Goal: Task Accomplishment & Management: Complete application form

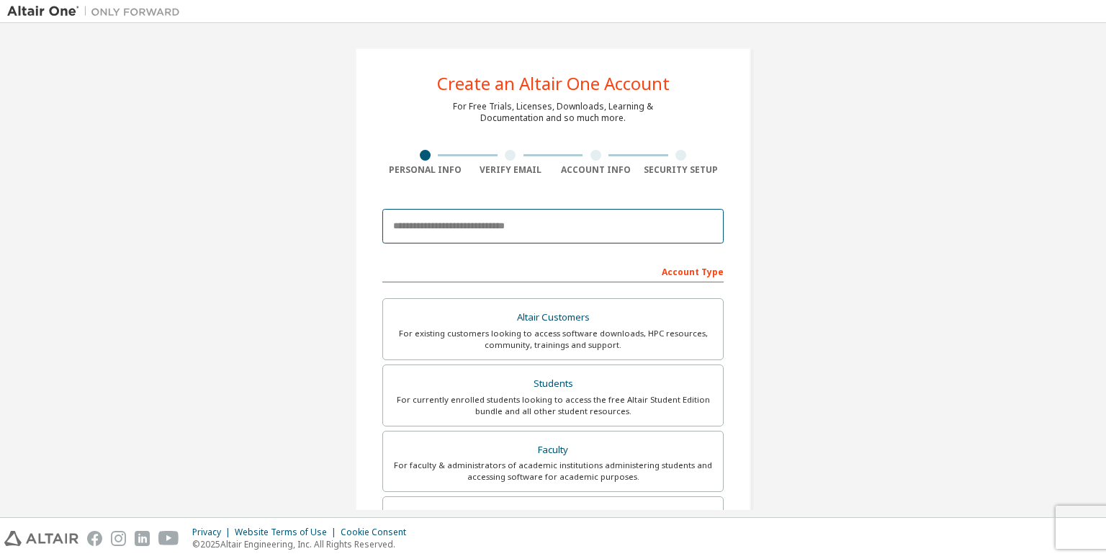
click at [455, 223] on input "email" at bounding box center [552, 226] width 341 height 35
drag, startPoint x: 985, startPoint y: 1, endPoint x: 436, endPoint y: 225, distance: 593.6
click at [436, 225] on input "**********" at bounding box center [552, 226] width 341 height 35
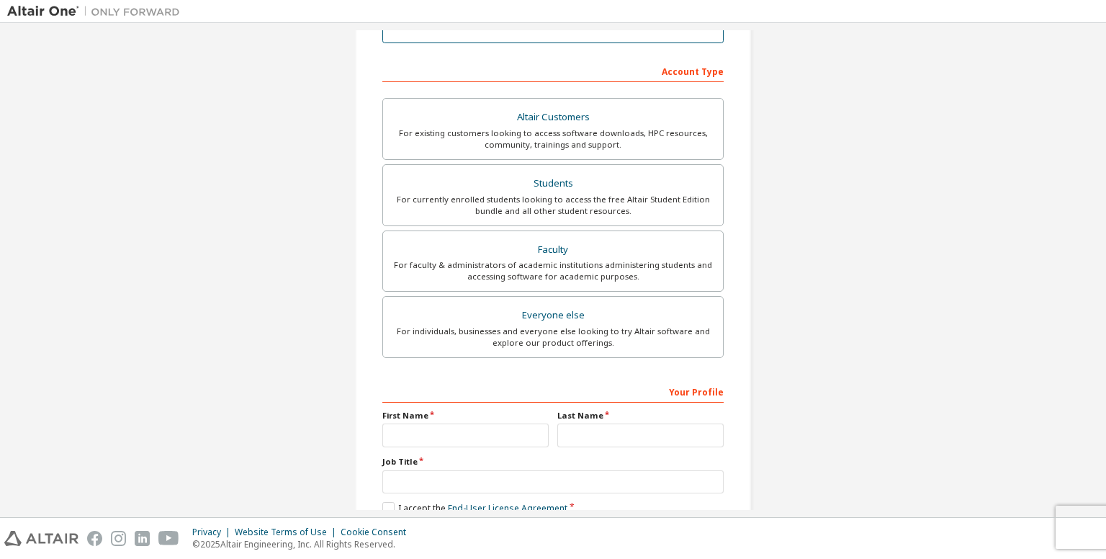
scroll to position [201, 0]
type input "**********"
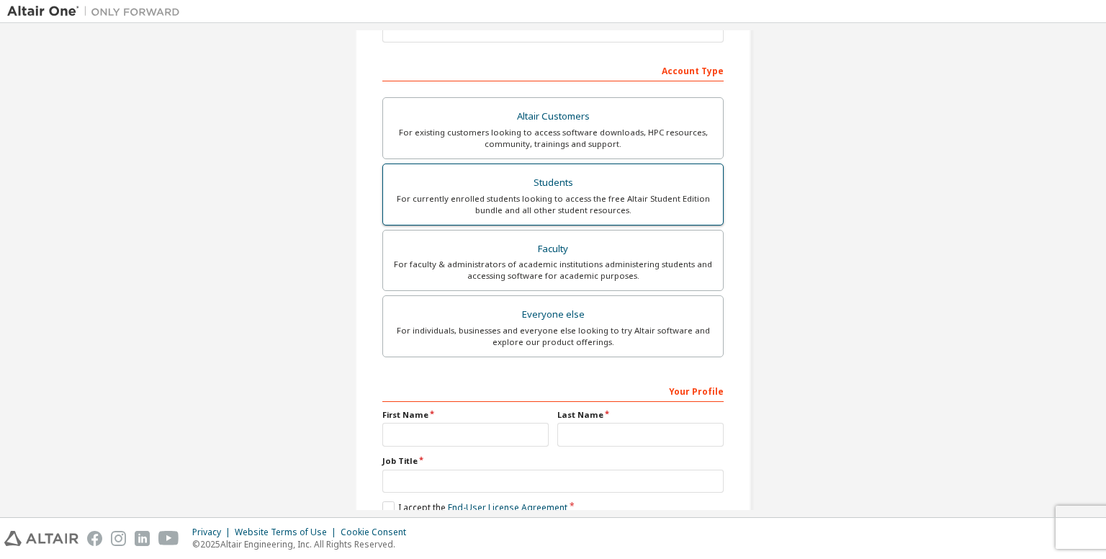
click at [578, 193] on div "For currently enrolled students looking to access the free Altair Student Editi…" at bounding box center [553, 204] width 323 height 23
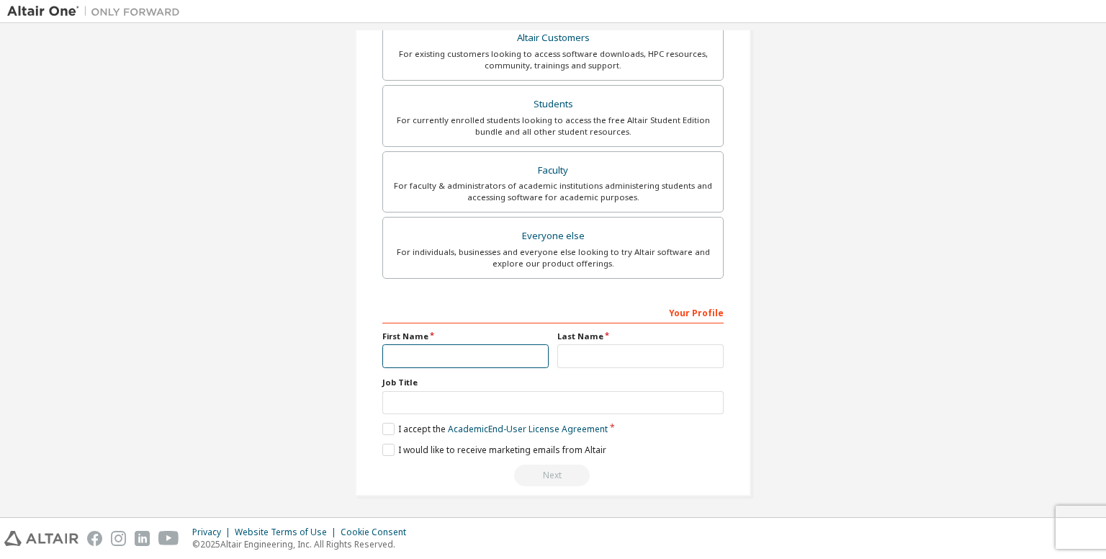
click at [487, 346] on input "text" at bounding box center [465, 356] width 166 height 24
type input "*"
type input "*****"
click at [604, 354] on input "text" at bounding box center [640, 356] width 166 height 24
type input "*****"
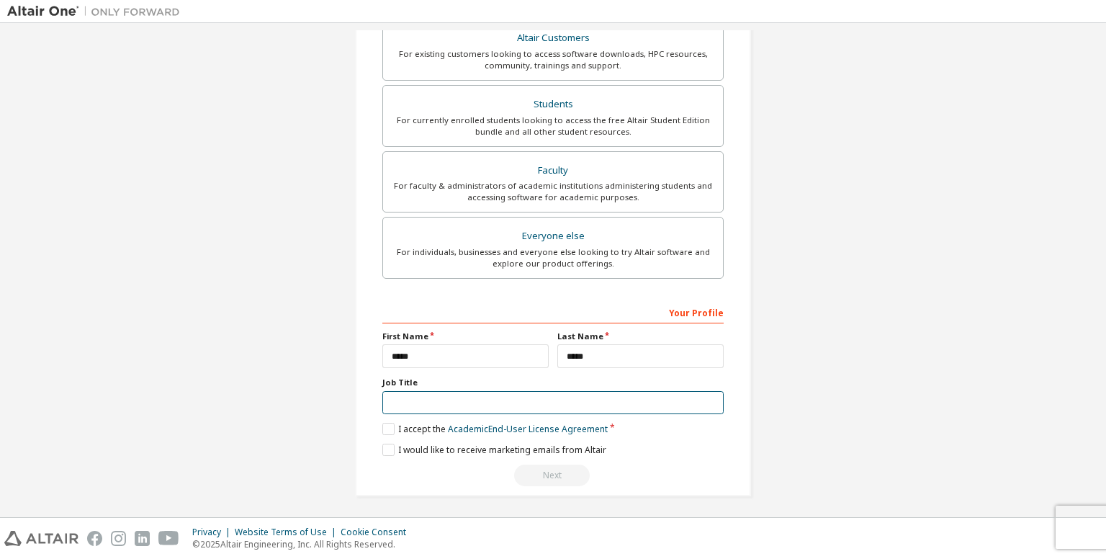
click at [504, 396] on input "text" at bounding box center [552, 403] width 341 height 24
click at [382, 423] on label "I accept the Academic End-User License Agreement" at bounding box center [494, 429] width 225 height 12
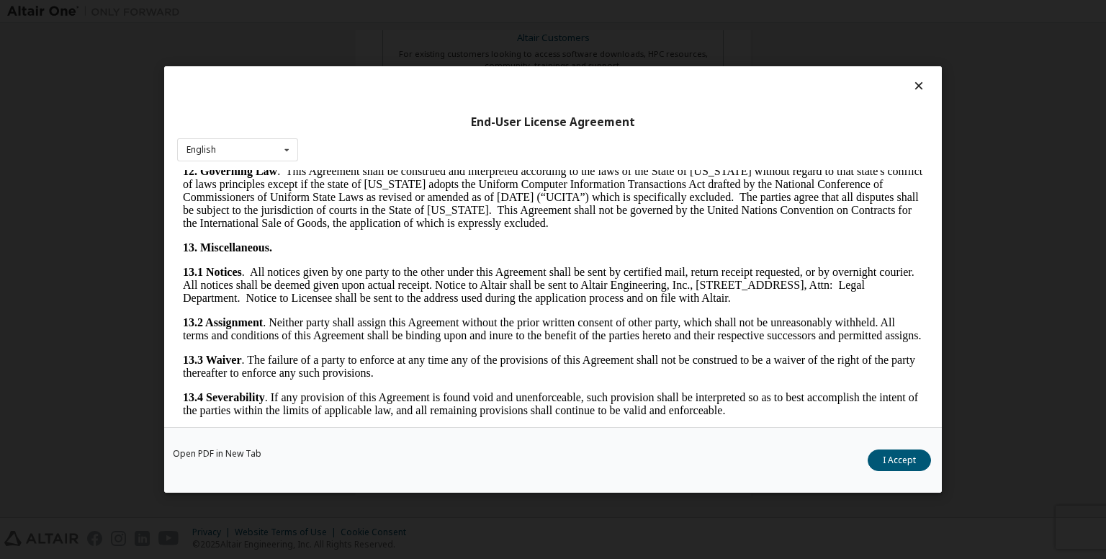
scroll to position [2391, 0]
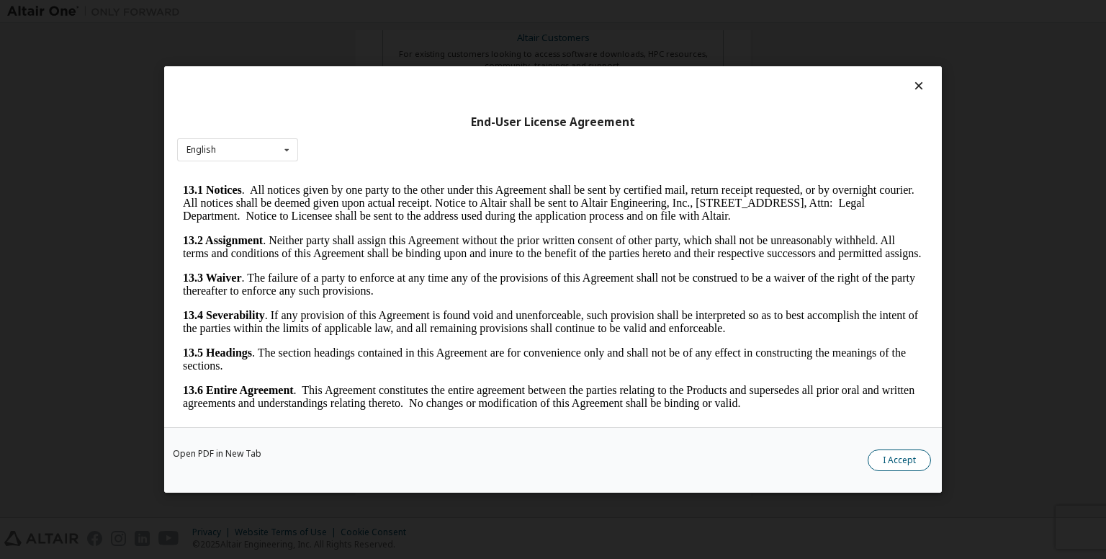
click at [890, 461] on button "I Accept" at bounding box center [899, 460] width 63 height 22
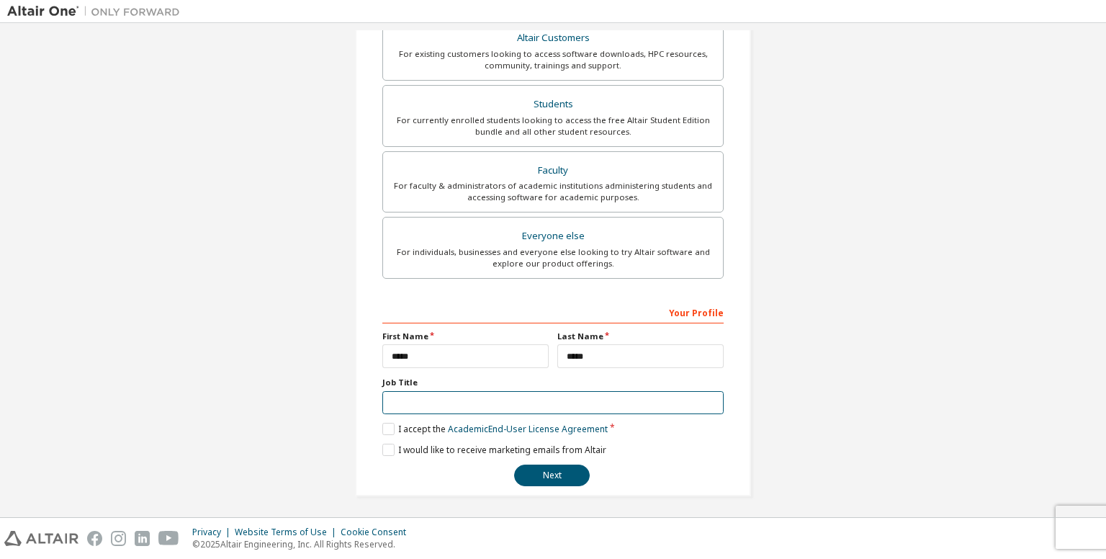
click at [492, 391] on input "text" at bounding box center [552, 403] width 341 height 24
type input "*"
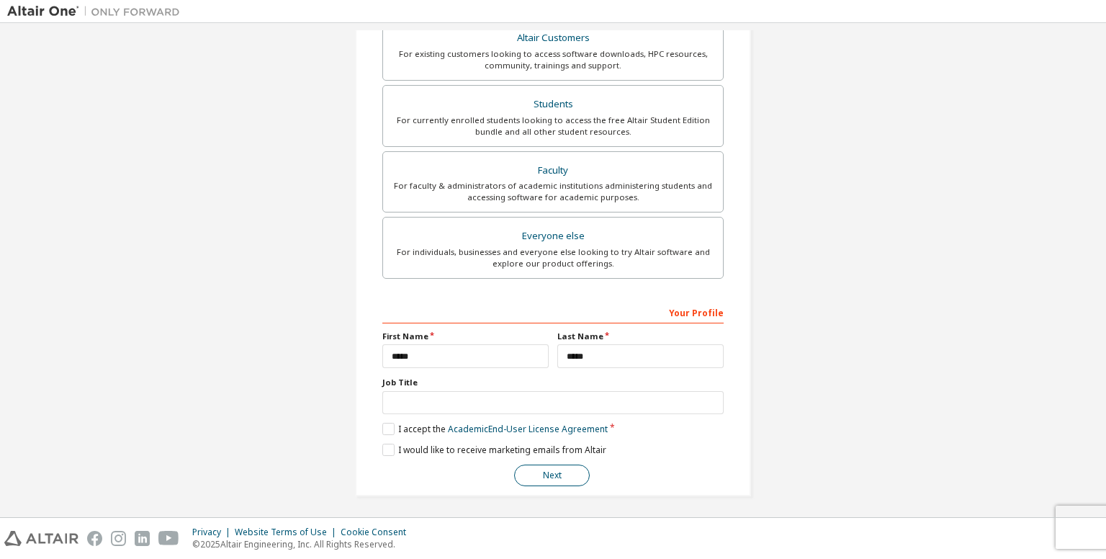
click at [564, 478] on button "Next" at bounding box center [552, 475] width 76 height 22
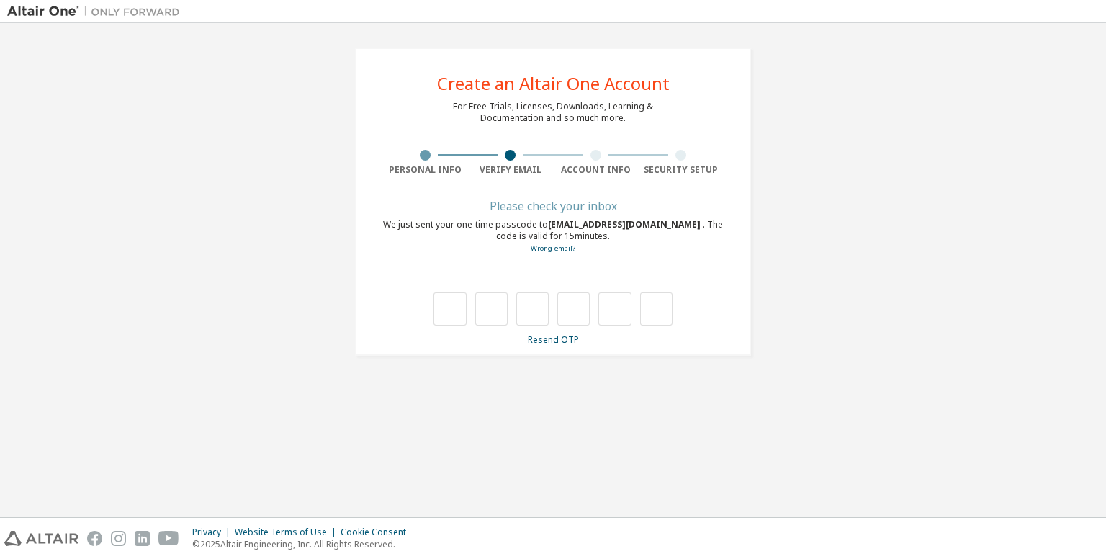
type input "*"
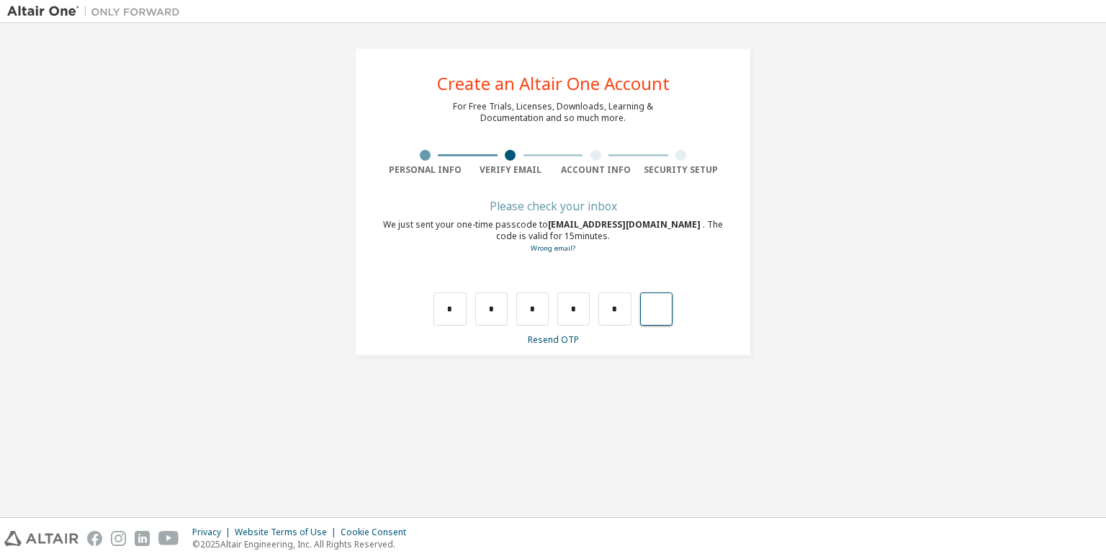
type input "*"
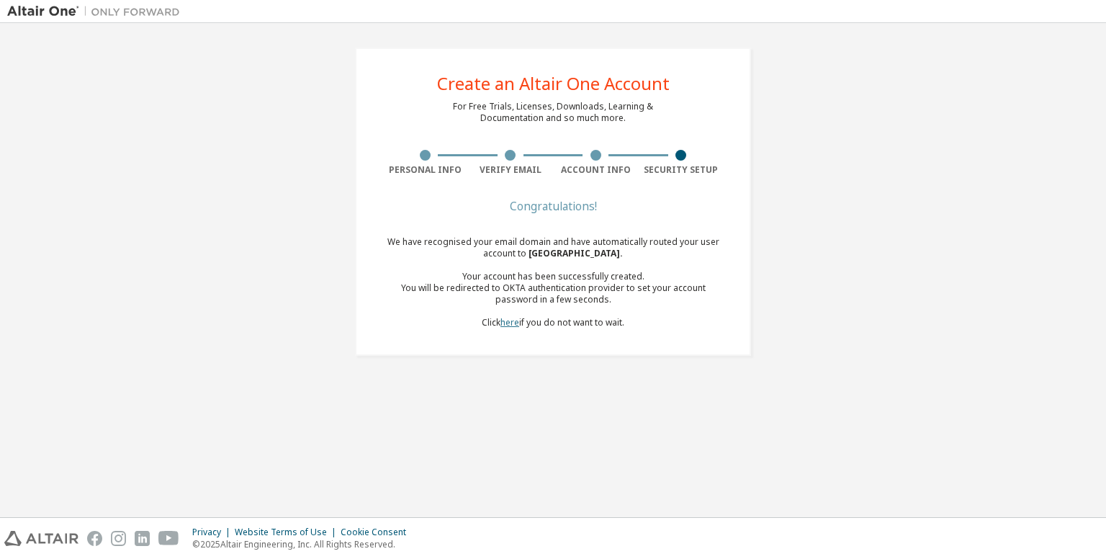
click at [510, 321] on link "here" at bounding box center [509, 322] width 19 height 12
